Goal: Information Seeking & Learning: Learn about a topic

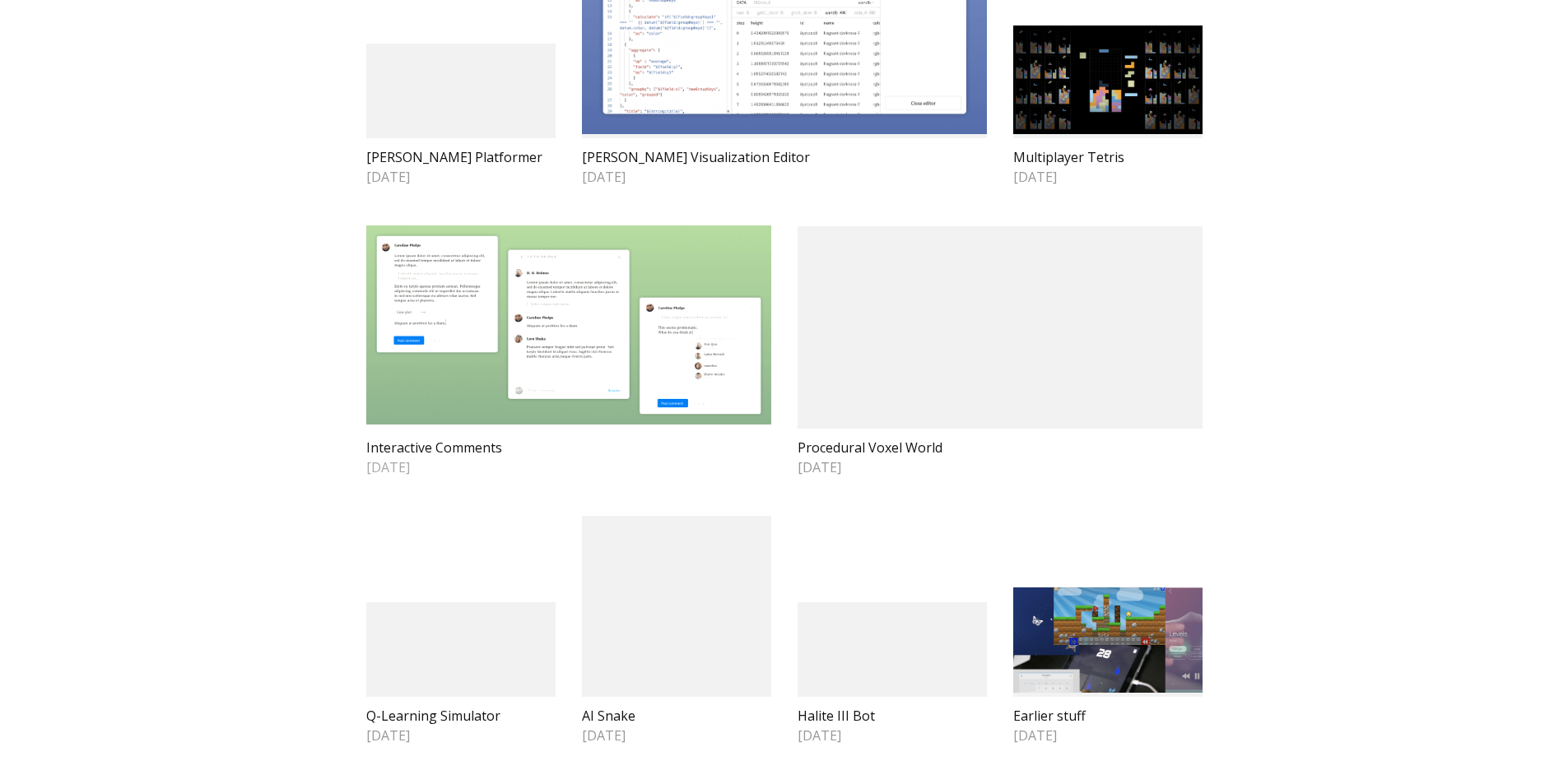
scroll to position [1066, 0]
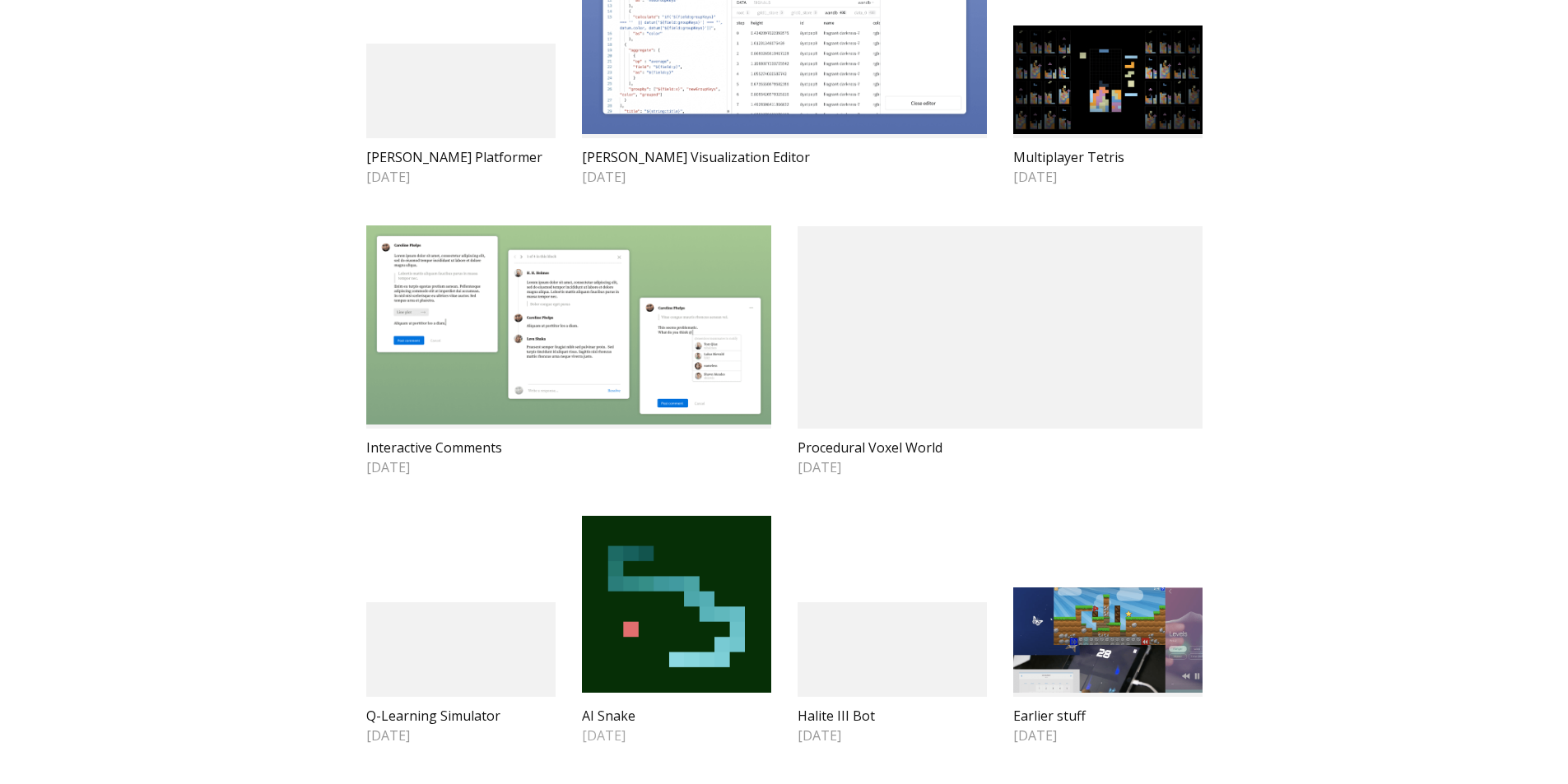
click at [659, 590] on img at bounding box center [676, 604] width 189 height 178
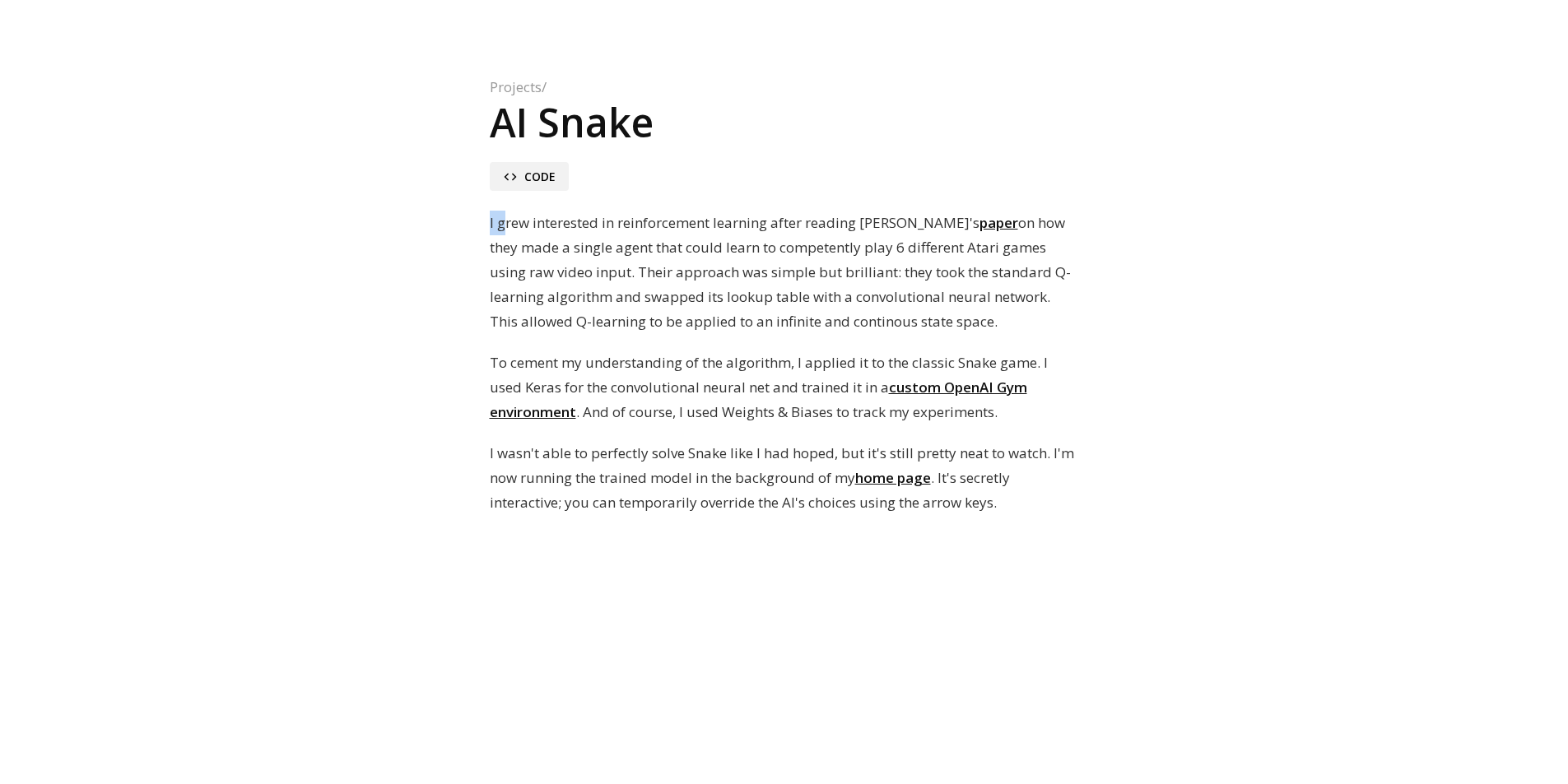
drag, startPoint x: 489, startPoint y: 220, endPoint x: 721, endPoint y: 359, distance: 270.5
click at [721, 359] on div "Projects / AI Snake code Code I grew interested in reinforcement learning after…" at bounding box center [784, 297] width 1568 height 436
click at [721, 359] on p "To cement my understanding of the algorithm, I applied it to the classic Snake …" at bounding box center [784, 387] width 590 height 74
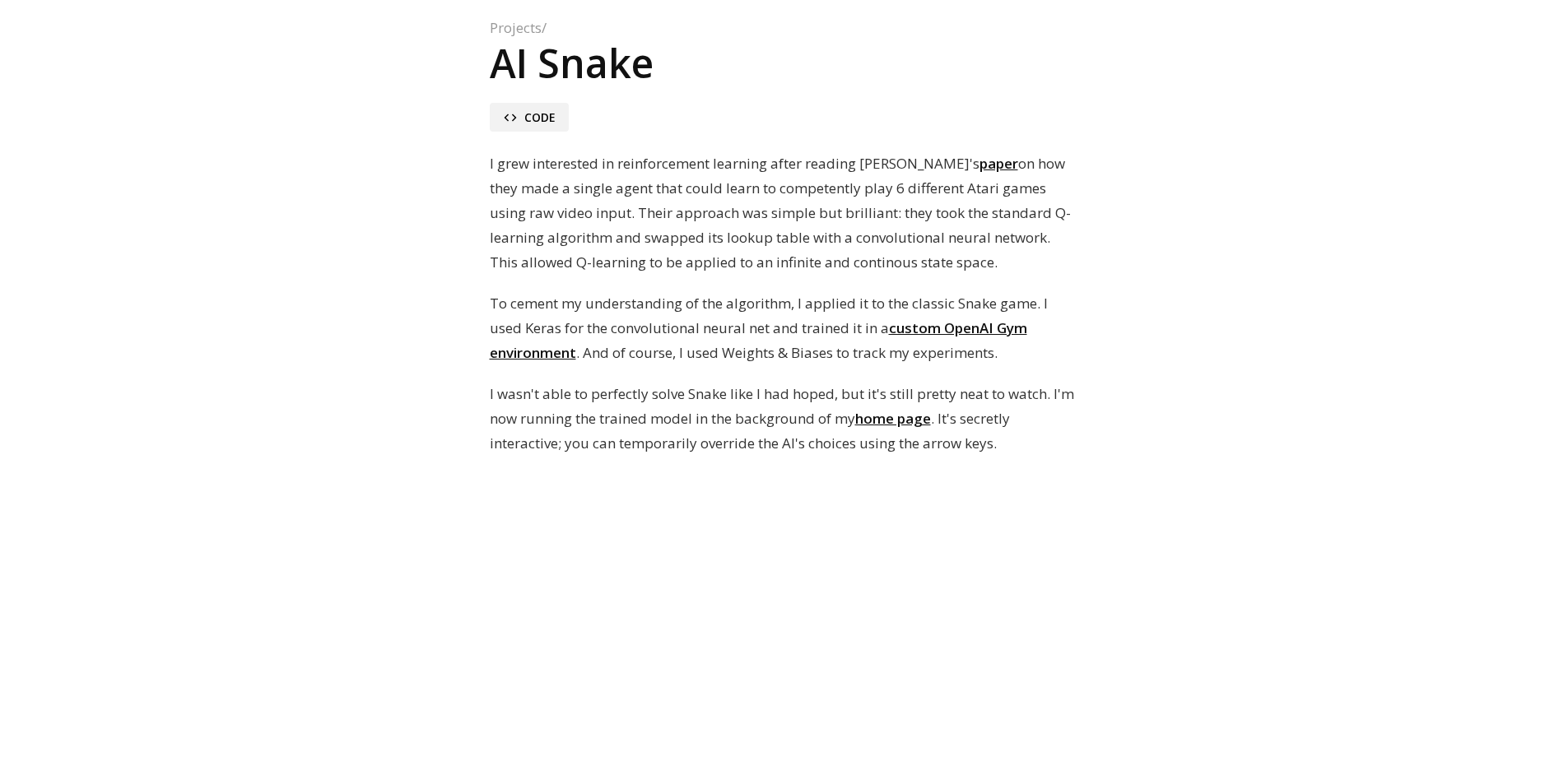
scroll to position [61, 0]
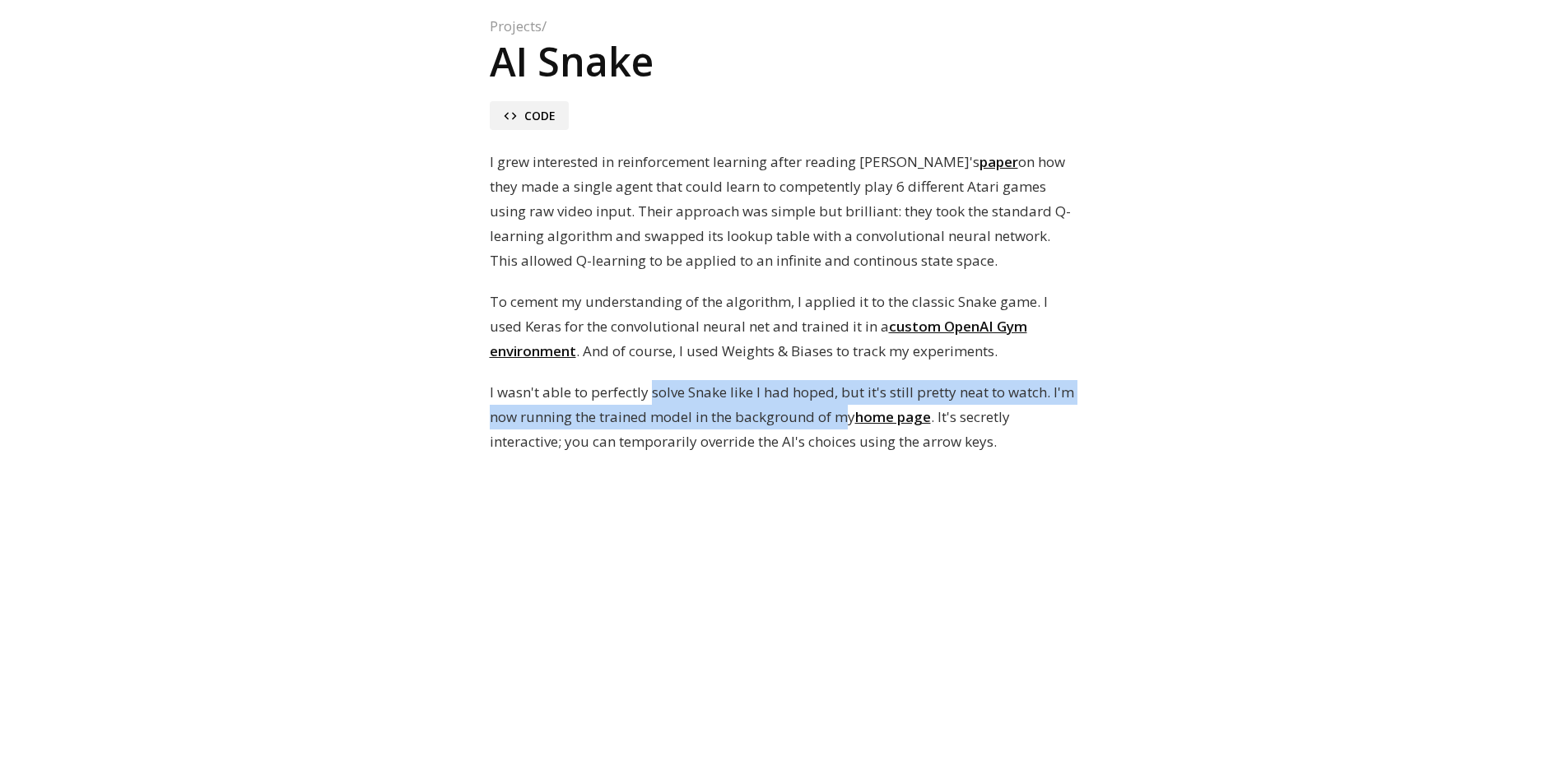
drag, startPoint x: 655, startPoint y: 395, endPoint x: 844, endPoint y: 419, distance: 190.5
click at [844, 419] on p "I wasn't able to perfectly solve Snake like I had hoped, but it's still pretty …" at bounding box center [784, 417] width 590 height 74
